Goal: Check status: Check status

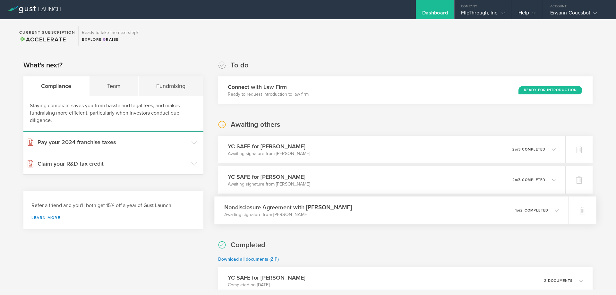
click at [521, 202] on div "Nondisclosure Agreement with [PERSON_NAME] Awaiting signature from [PERSON_NAME…" at bounding box center [391, 210] width 354 height 28
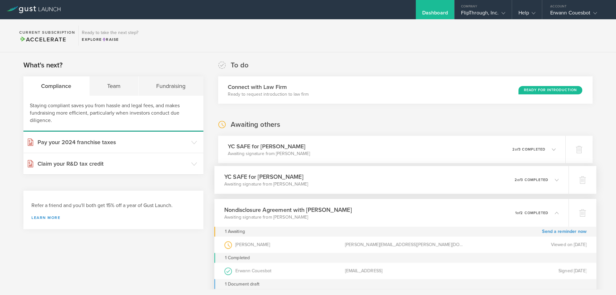
click at [522, 176] on div "0 undeliverable 2 of 3 completed" at bounding box center [536, 179] width 44 height 11
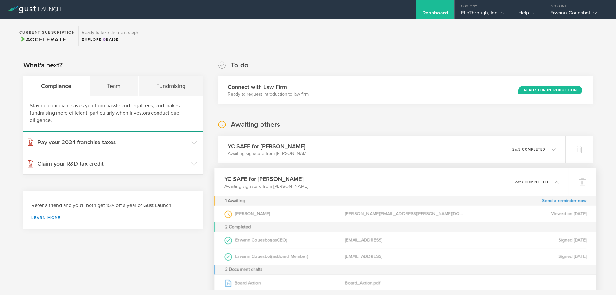
click at [522, 181] on p "2 of 3 completed" at bounding box center [531, 182] width 34 height 4
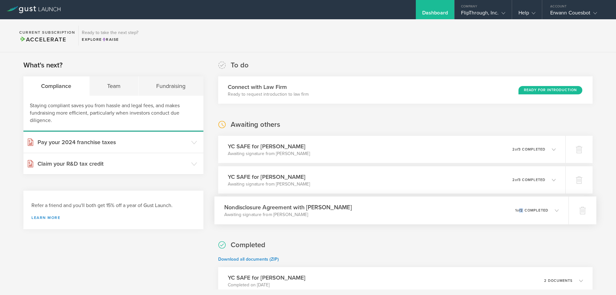
drag, startPoint x: 519, startPoint y: 213, endPoint x: 517, endPoint y: 205, distance: 8.1
click at [517, 206] on div "0 undeliverable 1 of 2 completed" at bounding box center [537, 210] width 44 height 11
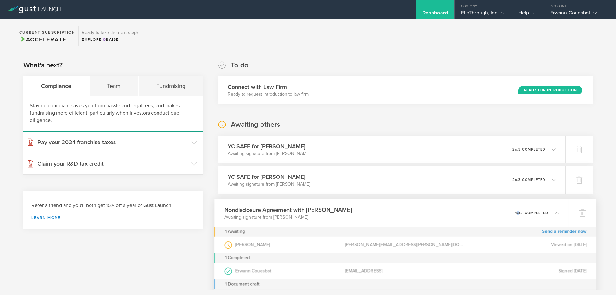
click at [516, 205] on div "Nondisclosure Agreement with [PERSON_NAME] Awaiting signature from [PERSON_NAME…" at bounding box center [391, 213] width 354 height 28
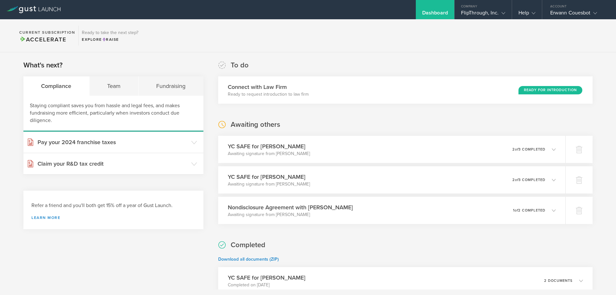
drag, startPoint x: 152, startPoint y: 175, endPoint x: 150, endPoint y: 154, distance: 21.9
click at [152, 174] on section "What's next? Compliance Team Fundraising Staying compliant saves you from hassl…" at bounding box center [113, 144] width 180 height 169
drag, startPoint x: 144, startPoint y: 164, endPoint x: 162, endPoint y: 141, distance: 29.0
click at [144, 159] on h3 "Claim your R&D tax credit" at bounding box center [113, 163] width 150 height 8
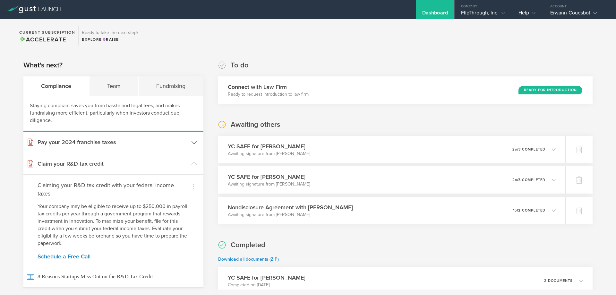
click at [162, 141] on h3 "Pay your 2024 franchise taxes" at bounding box center [113, 142] width 150 height 8
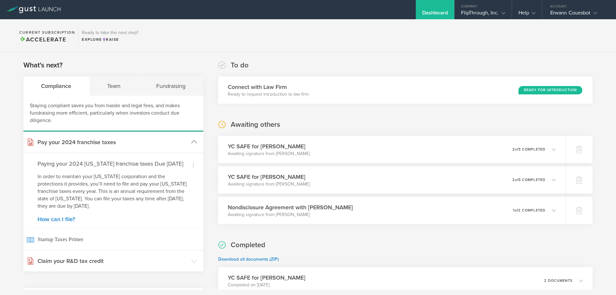
click at [194, 144] on icon at bounding box center [194, 142] width 6 height 6
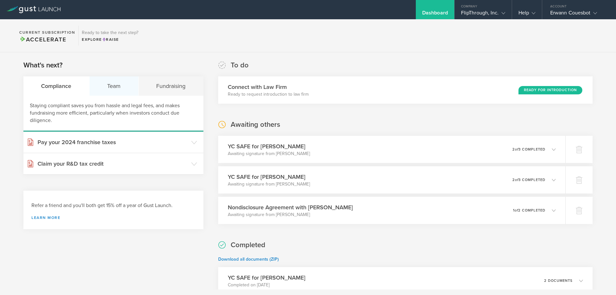
click at [130, 87] on div "Team" at bounding box center [113, 85] width 49 height 19
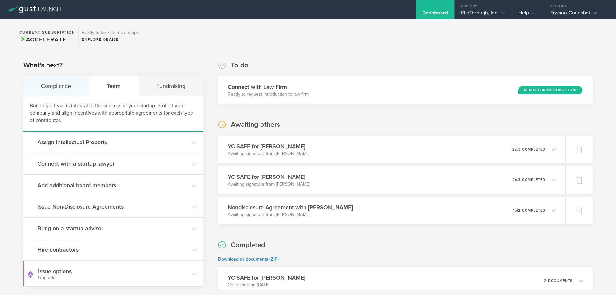
drag, startPoint x: 52, startPoint y: 86, endPoint x: 77, endPoint y: 83, distance: 25.4
click at [55, 86] on div "Compliance" at bounding box center [56, 85] width 66 height 19
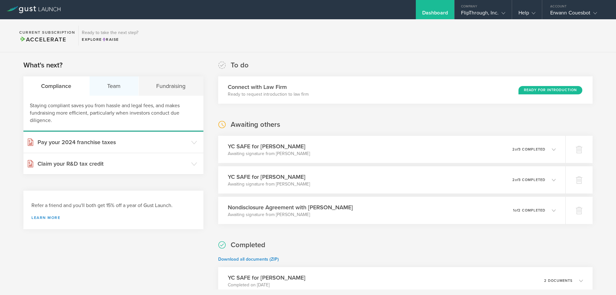
click at [109, 82] on div "Team" at bounding box center [113, 85] width 49 height 19
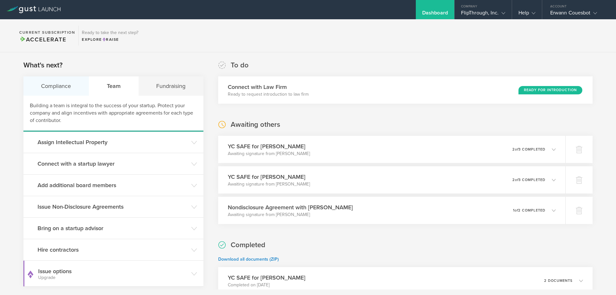
click at [54, 83] on div "Compliance" at bounding box center [56, 85] width 66 height 19
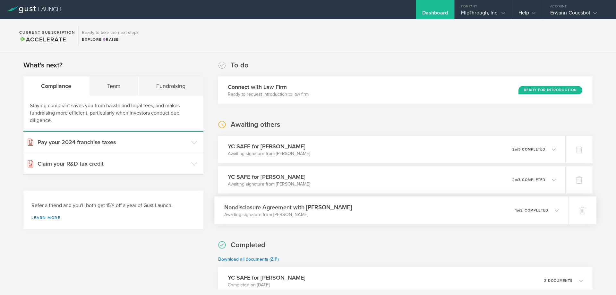
click at [502, 210] on div "Nondisclosure Agreement with [PERSON_NAME] Awaiting signature from [PERSON_NAME…" at bounding box center [391, 210] width 354 height 28
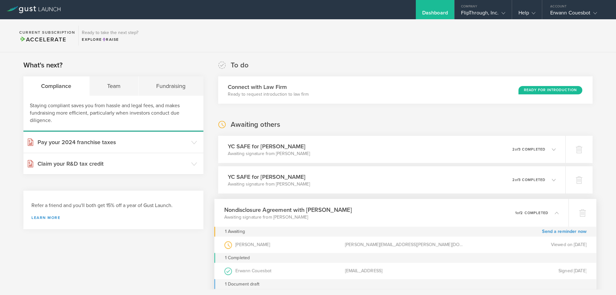
click at [502, 210] on div "Nondisclosure Agreement with [PERSON_NAME] Awaiting signature from [PERSON_NAME…" at bounding box center [391, 213] width 354 height 28
